Goal: Information Seeking & Learning: Learn about a topic

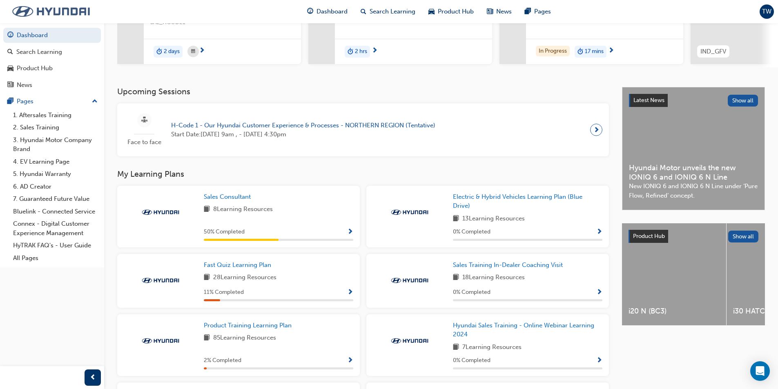
scroll to position [123, 0]
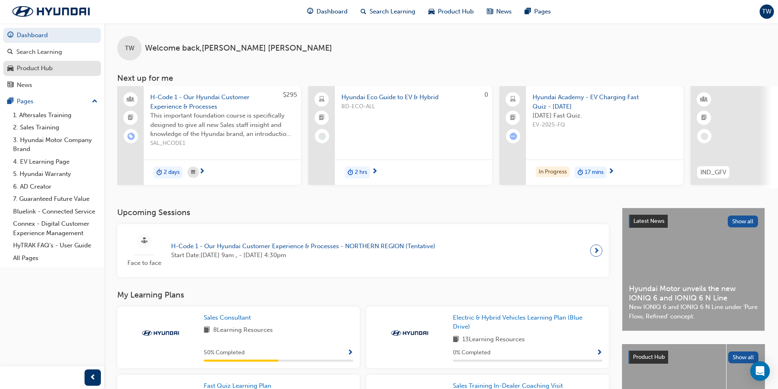
click at [57, 69] on div "Product Hub" at bounding box center [51, 68] width 89 height 10
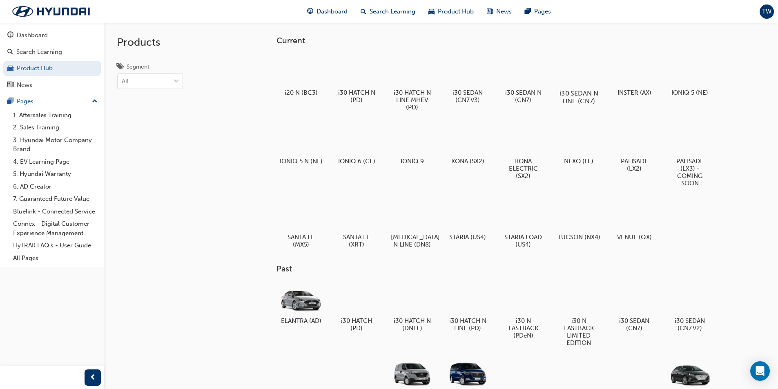
click at [580, 66] on div at bounding box center [578, 70] width 45 height 32
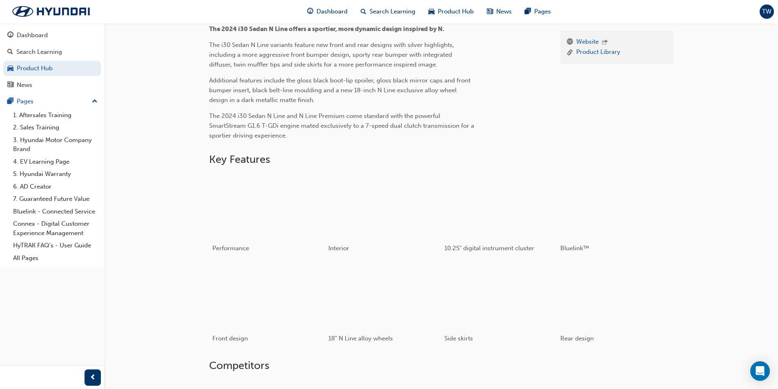
scroll to position [286, 0]
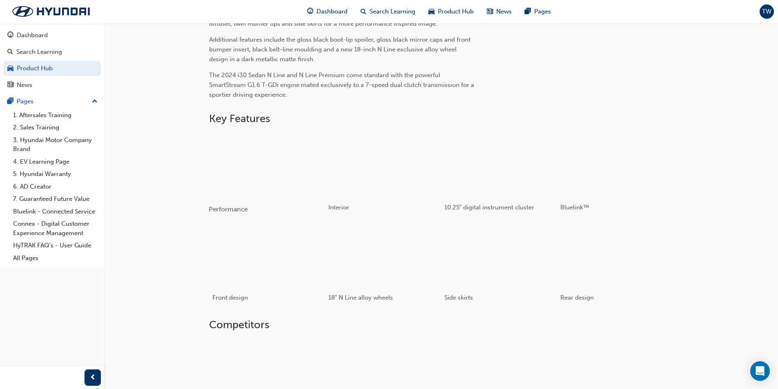
click at [270, 175] on div "button" at bounding box center [267, 164] width 116 height 65
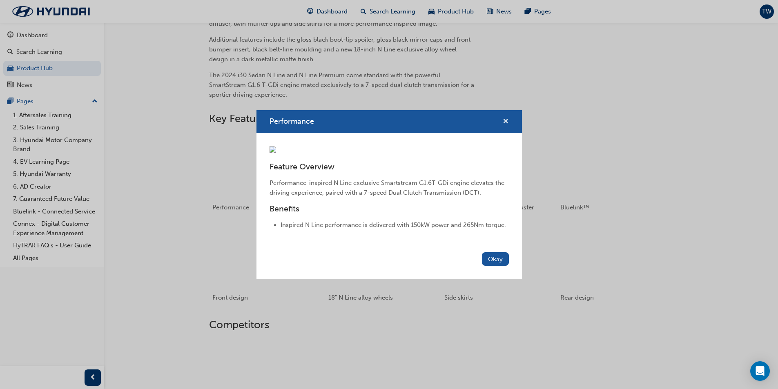
click at [507, 118] on span "cross-icon" at bounding box center [506, 121] width 6 height 7
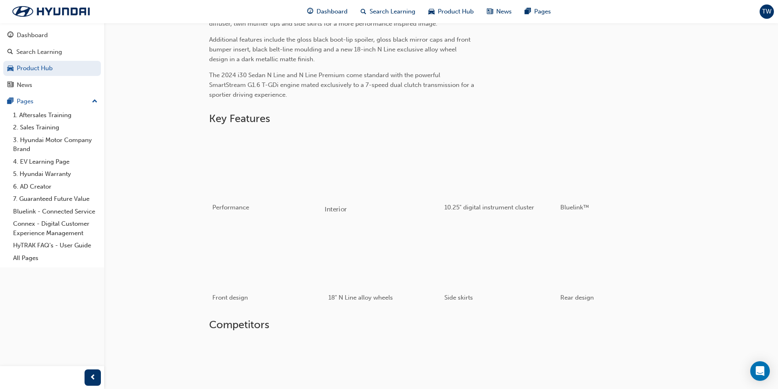
click at [381, 163] on div "button" at bounding box center [383, 164] width 116 height 65
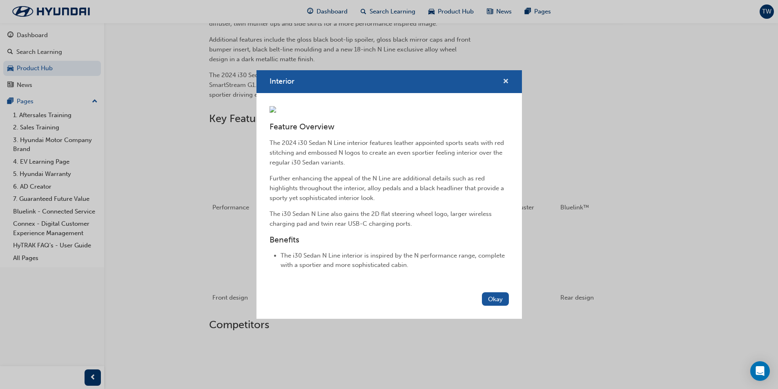
click at [507, 78] on span "cross-icon" at bounding box center [506, 81] width 6 height 7
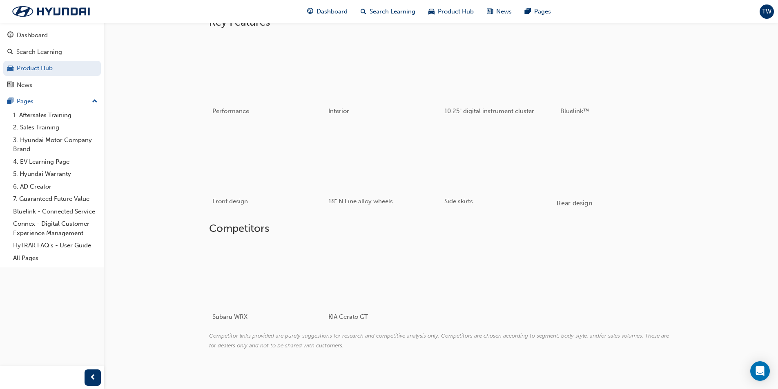
scroll to position [390, 0]
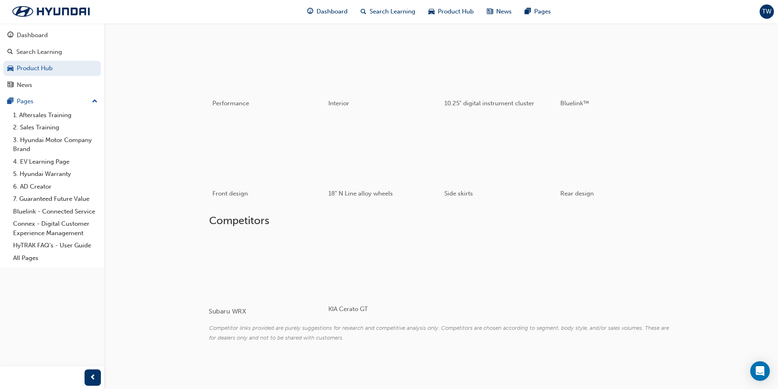
click at [290, 255] on div at bounding box center [257, 267] width 97 height 65
click at [289, 255] on div at bounding box center [257, 267] width 97 height 65
click at [375, 264] on div at bounding box center [373, 267] width 97 height 65
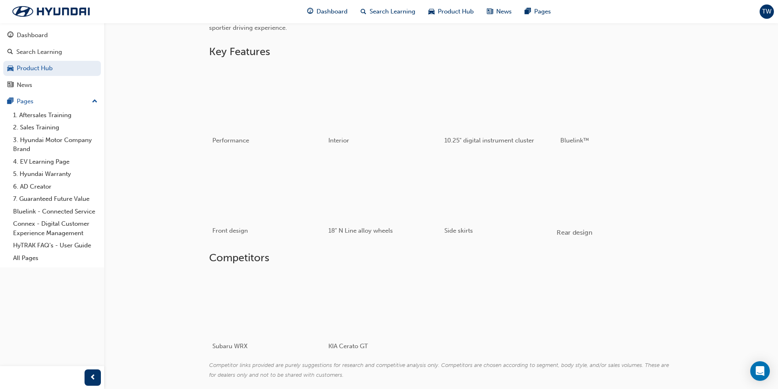
scroll to position [104, 0]
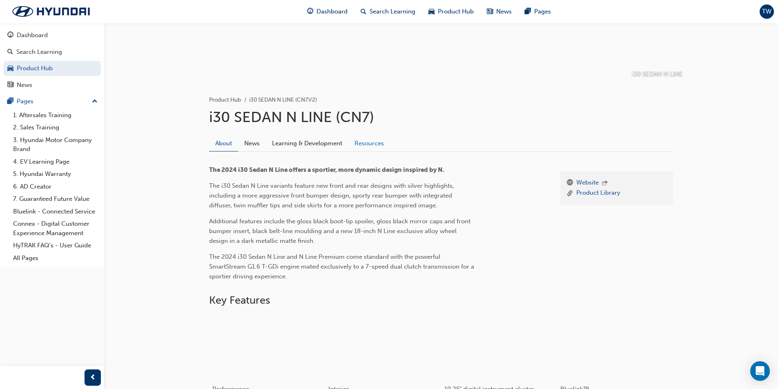
drag, startPoint x: 560, startPoint y: 191, endPoint x: 354, endPoint y: 148, distance: 210.4
click at [525, 170] on div "The 2024 i30 Sedan N Line offers a sportier, more dynamic design inspired by N.…" at bounding box center [378, 226] width 338 height 123
click at [323, 148] on link "Learning & Development" at bounding box center [307, 144] width 83 height 16
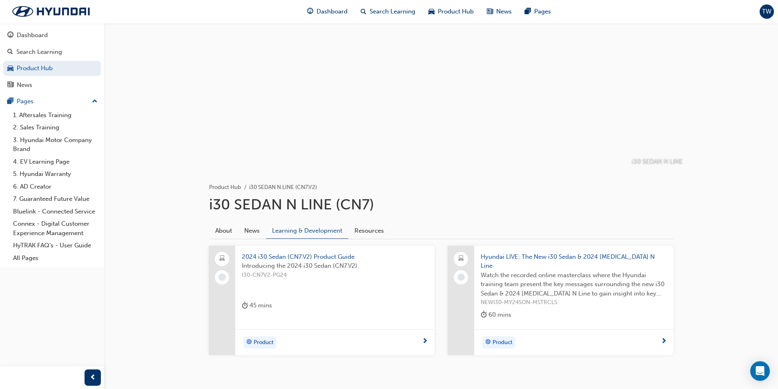
scroll to position [33, 0]
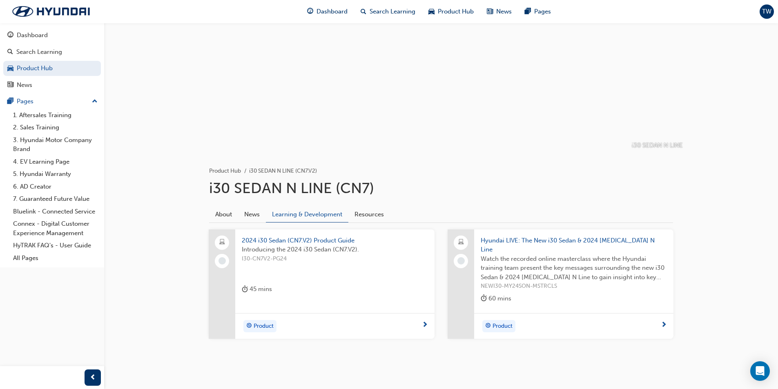
click at [425, 322] on span "next-icon" at bounding box center [425, 325] width 6 height 7
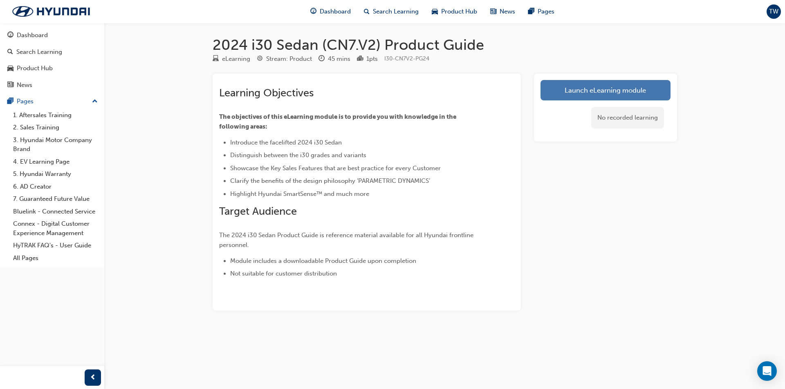
click at [606, 95] on link "Launch eLearning module" at bounding box center [605, 90] width 130 height 20
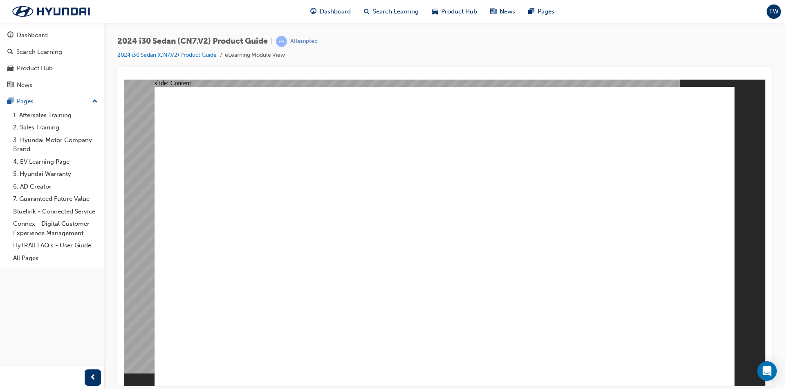
click at [124, 79] on image at bounding box center [124, 79] width 0 height 0
